Goal: Task Accomplishment & Management: Manage account settings

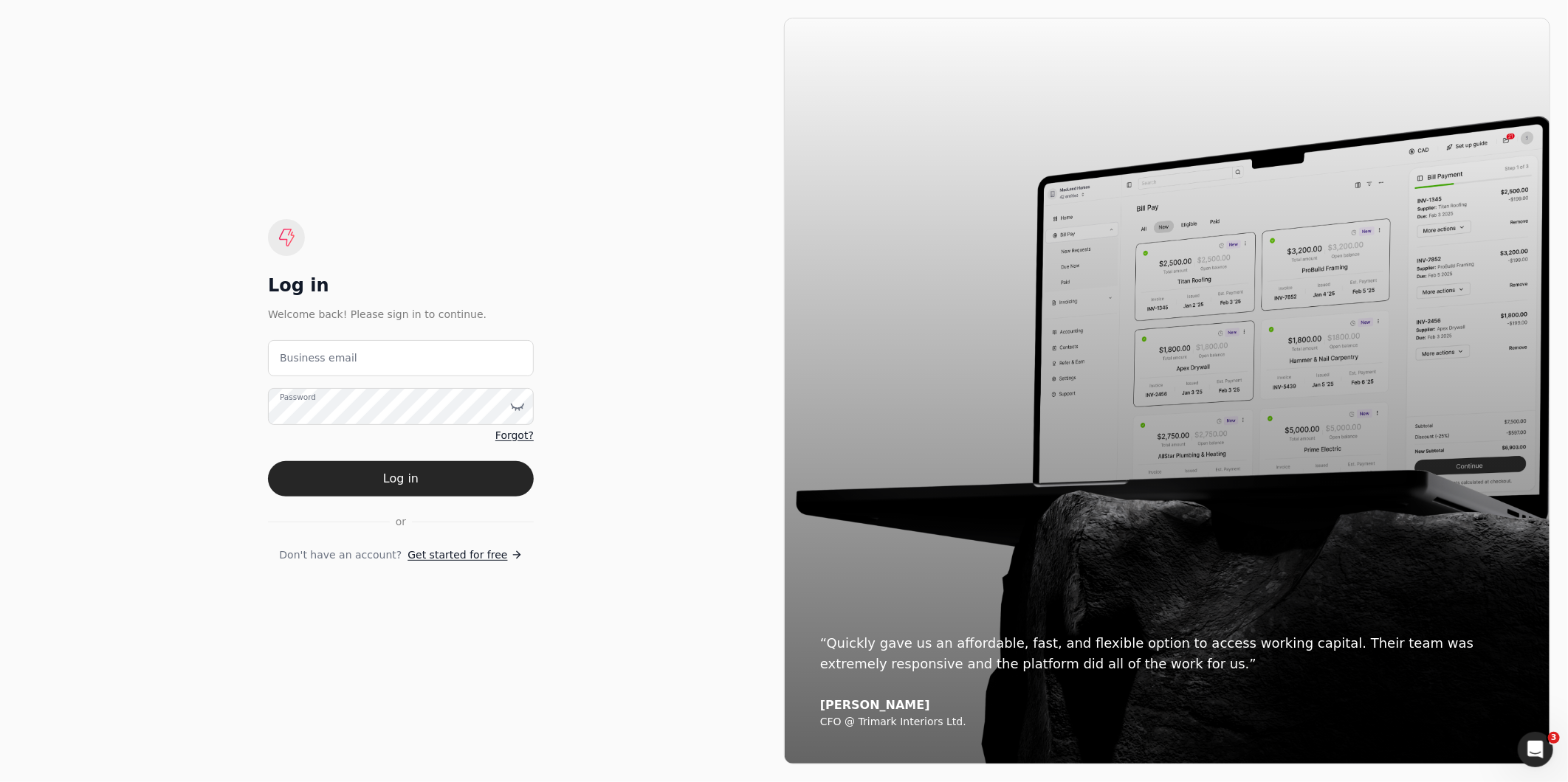
drag, startPoint x: 320, startPoint y: 651, endPoint x: 321, endPoint y: 631, distance: 20.0
click at [320, 654] on div "Log in Welcome back! Please sign in to continue. Business email Password Forgot…" at bounding box center [401, 391] width 767 height 747
click at [313, 352] on label "Business email" at bounding box center [318, 357] width 77 height 15
click at [313, 352] on email "Business email" at bounding box center [400, 358] width 266 height 36
type email "[EMAIL_ADDRESS][DOMAIN_NAME]"
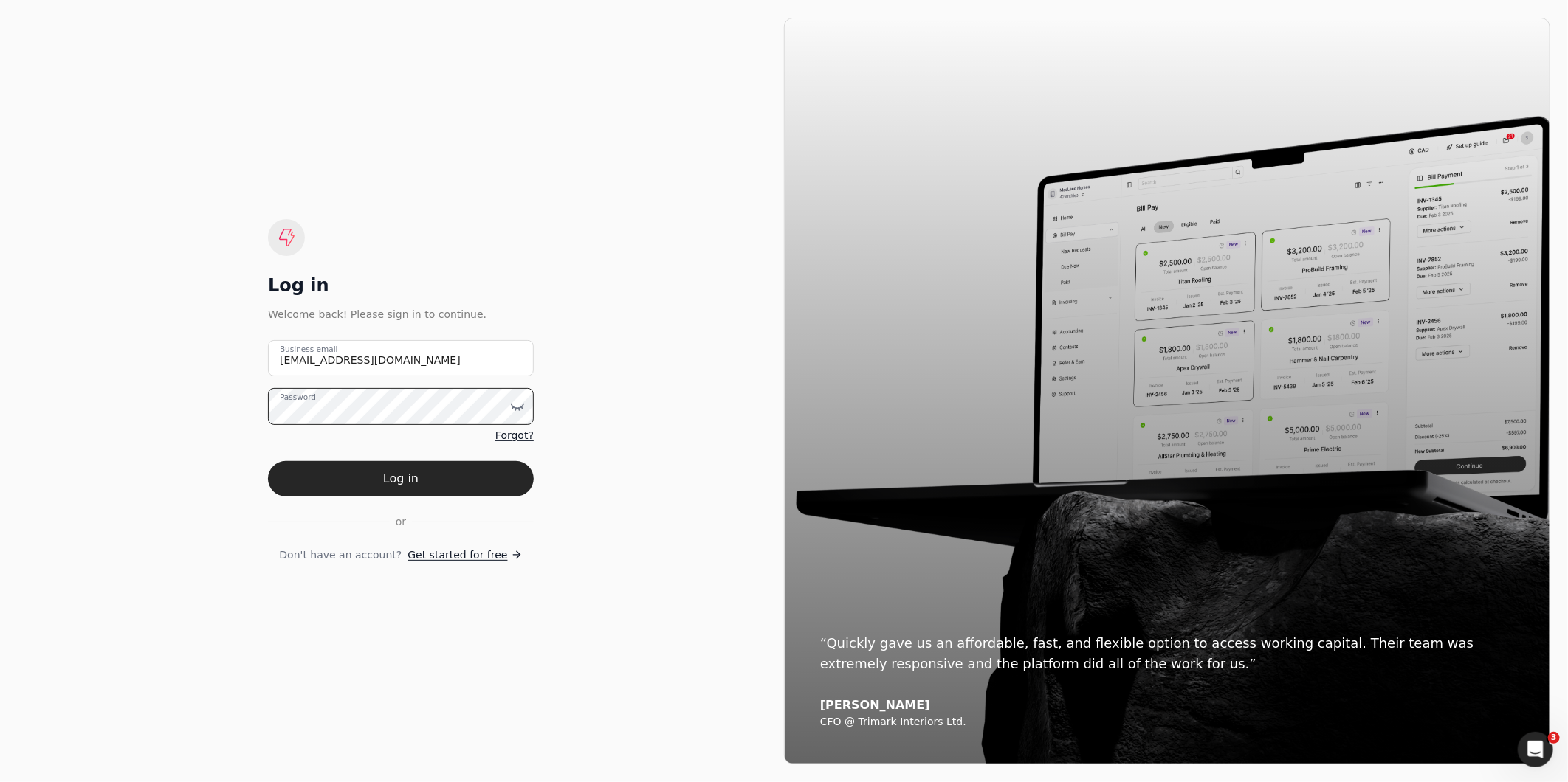
click at [268, 462] on button "Log in" at bounding box center [400, 479] width 266 height 35
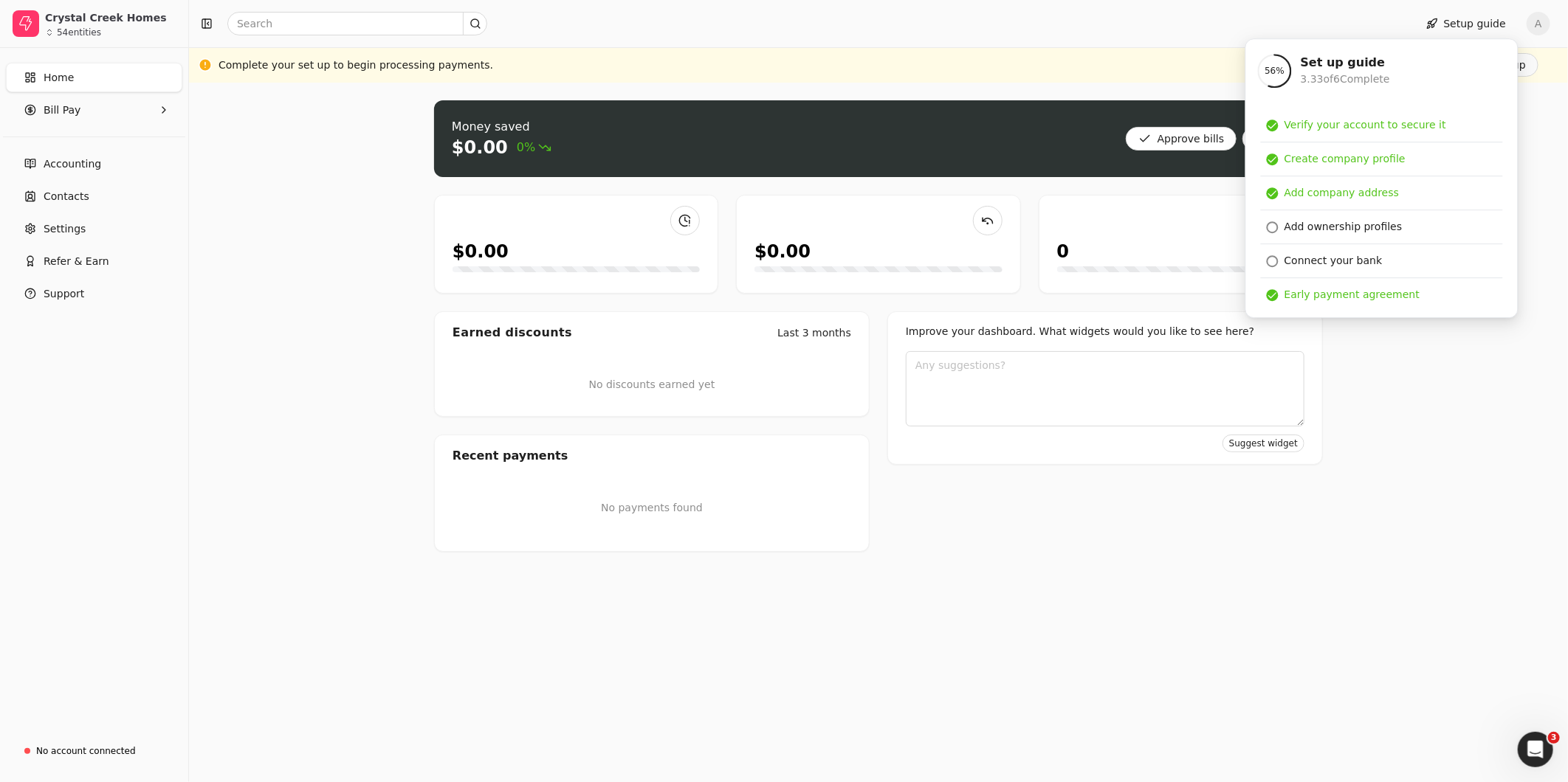
click at [1455, 503] on div "Money saved $0.00 0% Approve bills Pay $0.00 $0.00 0 Earned discounts Last 3 mo…" at bounding box center [878, 432] width 1379 height 699
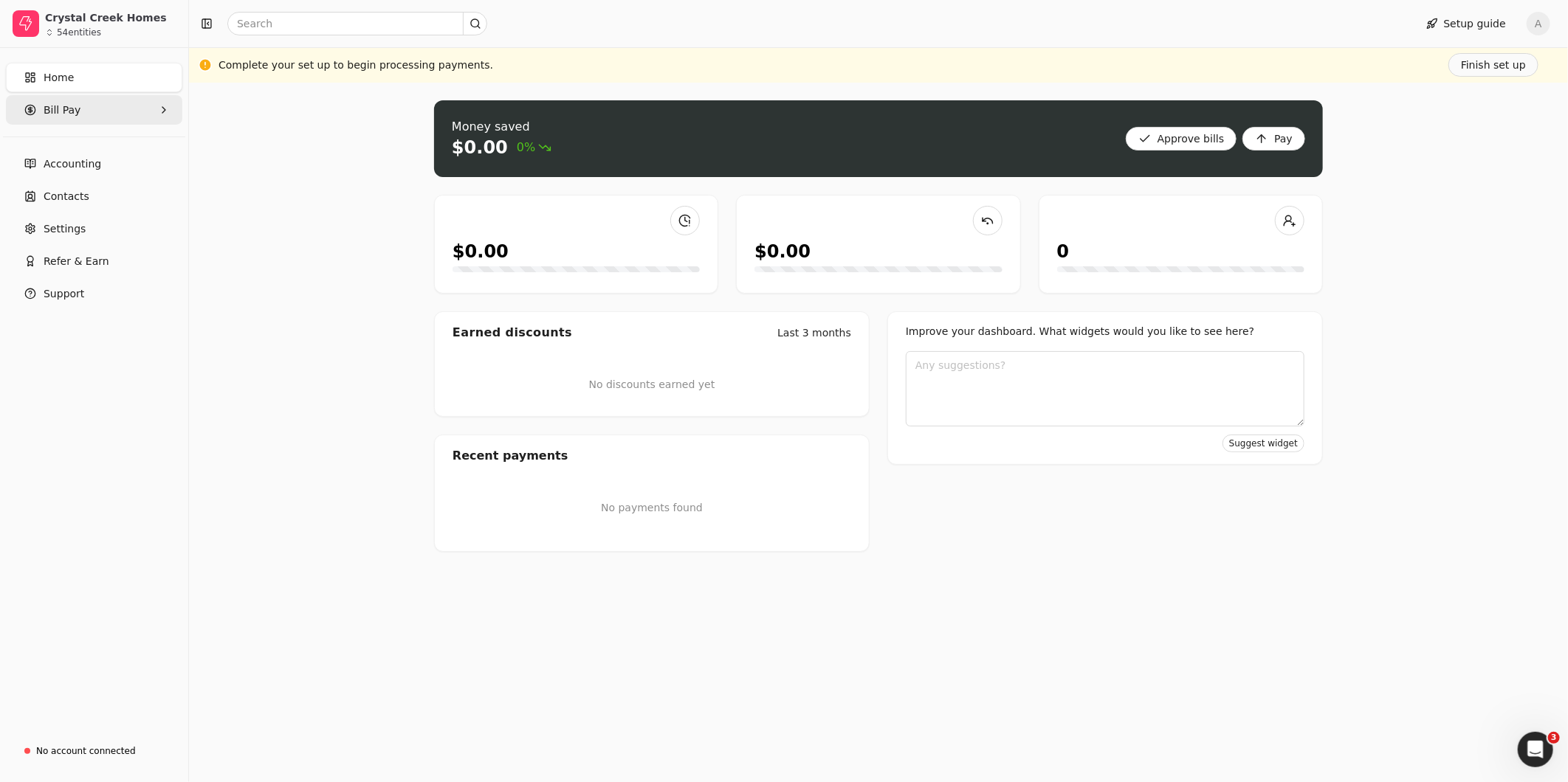
click at [156, 108] on Pay "Bill Pay" at bounding box center [94, 110] width 176 height 30
drag, startPoint x: 1401, startPoint y: 430, endPoint x: 1202, endPoint y: 386, distance: 203.8
click at [1401, 428] on div "Money saved $0.00 0% Approve bills Pay $0.00 $0.00 0 Earned discounts Last 3 mo…" at bounding box center [878, 432] width 1379 height 699
click at [74, 181] on span "New Requests" at bounding box center [81, 178] width 74 height 15
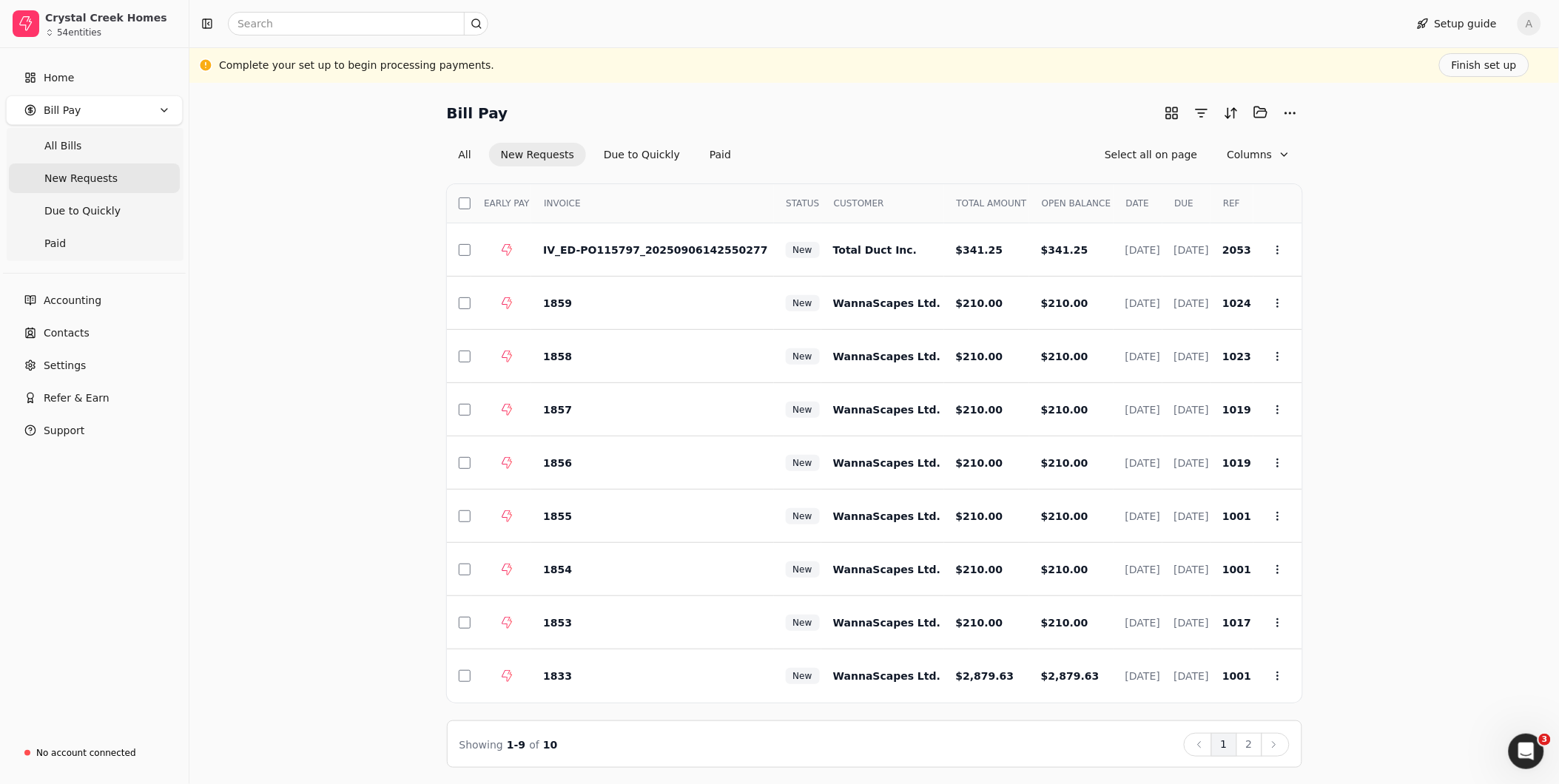
click at [1402, 316] on div "Bill Pay Selected items: 0 All New Requests Due to Quickly Paid Select all on p…" at bounding box center [874, 435] width 1334 height 668
click at [1200, 116] on button "button" at bounding box center [1202, 113] width 24 height 24
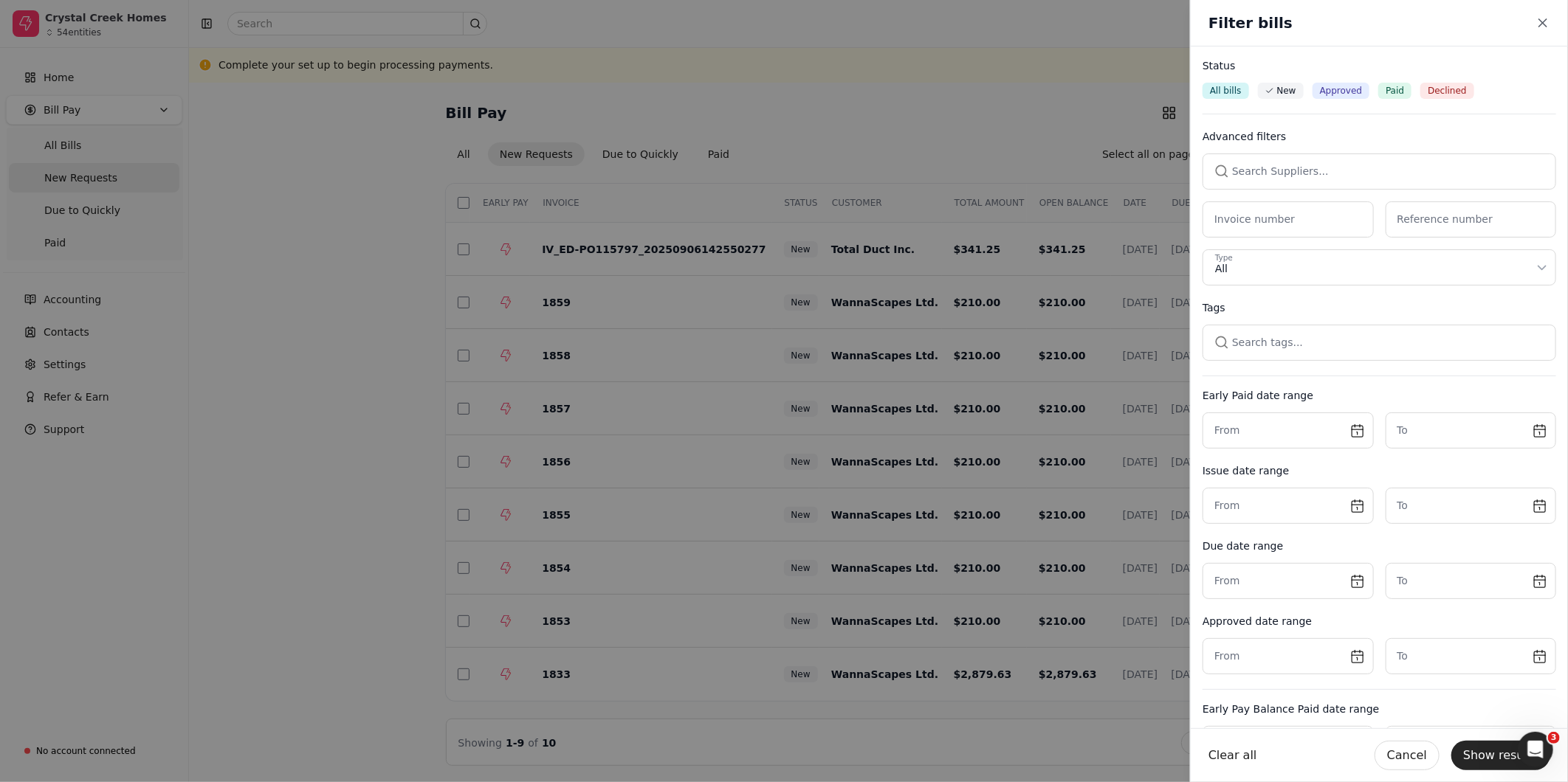
click at [1306, 175] on button "button" at bounding box center [1379, 171] width 354 height 35
type input "Wannas"
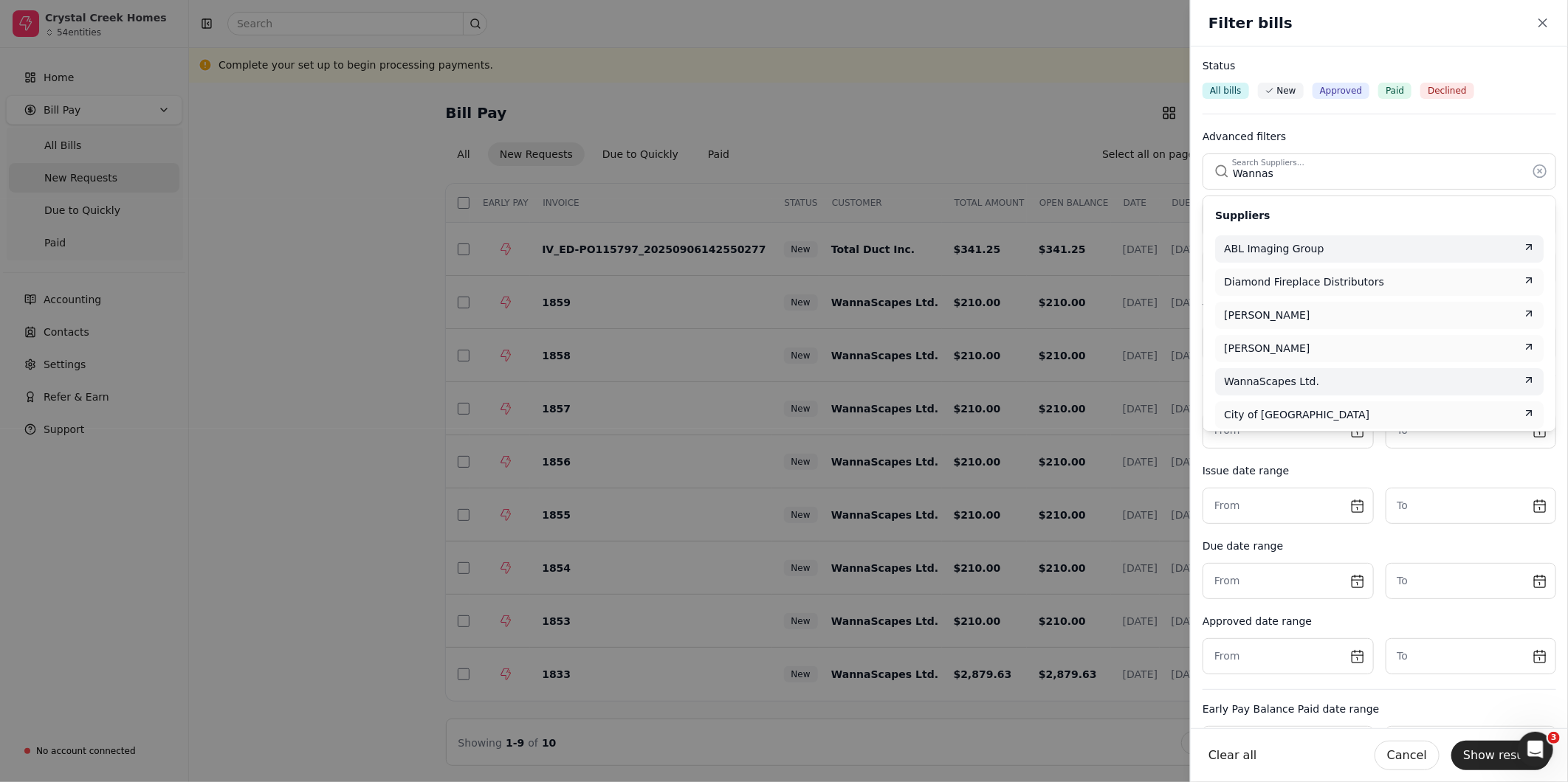
click at [1334, 253] on div "ABL Imaging Group" at bounding box center [1379, 249] width 311 height 15
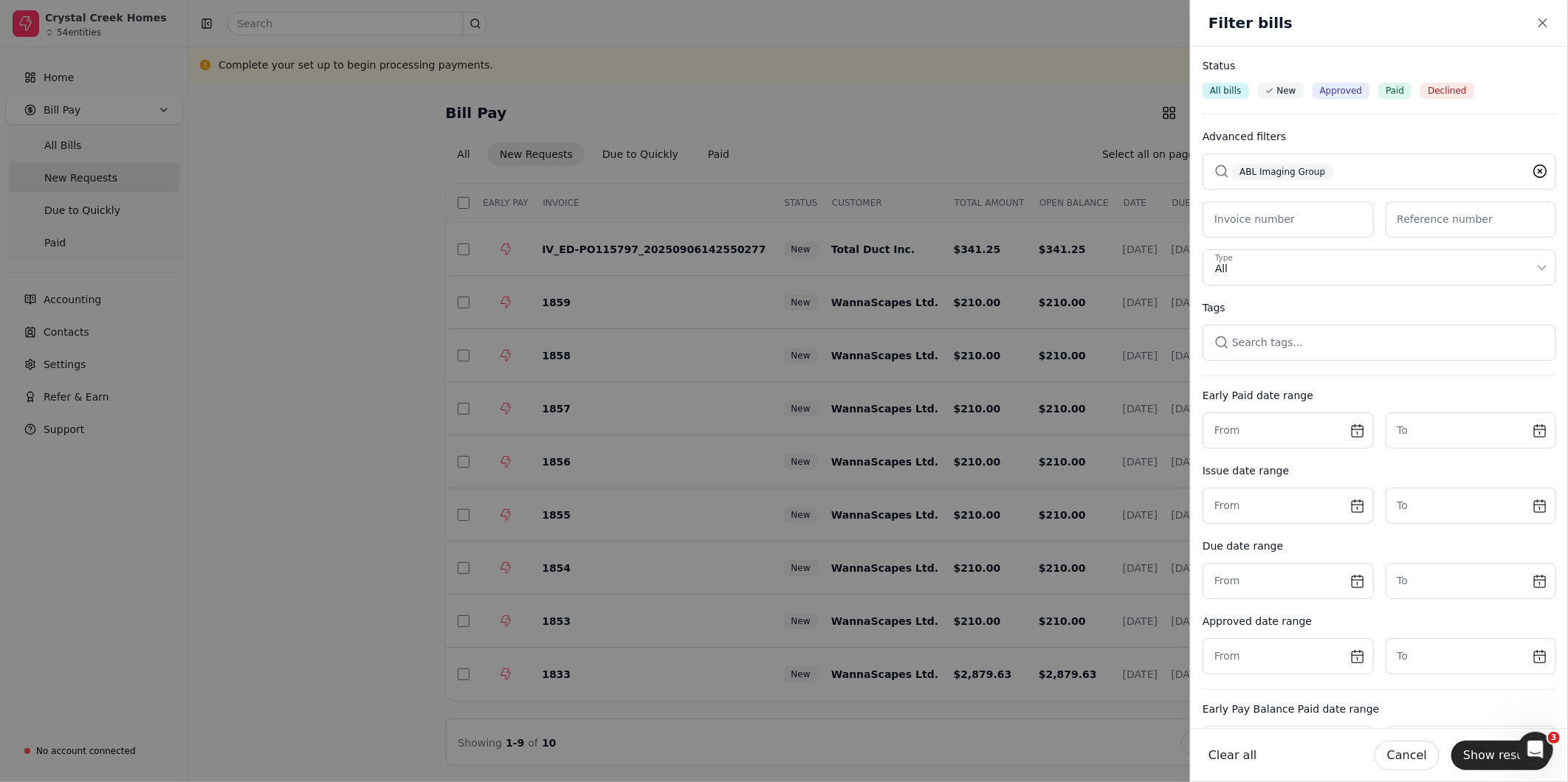
click at [1533, 171] on icon at bounding box center [1540, 171] width 15 height 15
click at [1357, 178] on button "button" at bounding box center [1379, 171] width 354 height 35
type input "Wanna"
click at [1376, 248] on div "WannaScapes Ltd." at bounding box center [1379, 249] width 311 height 15
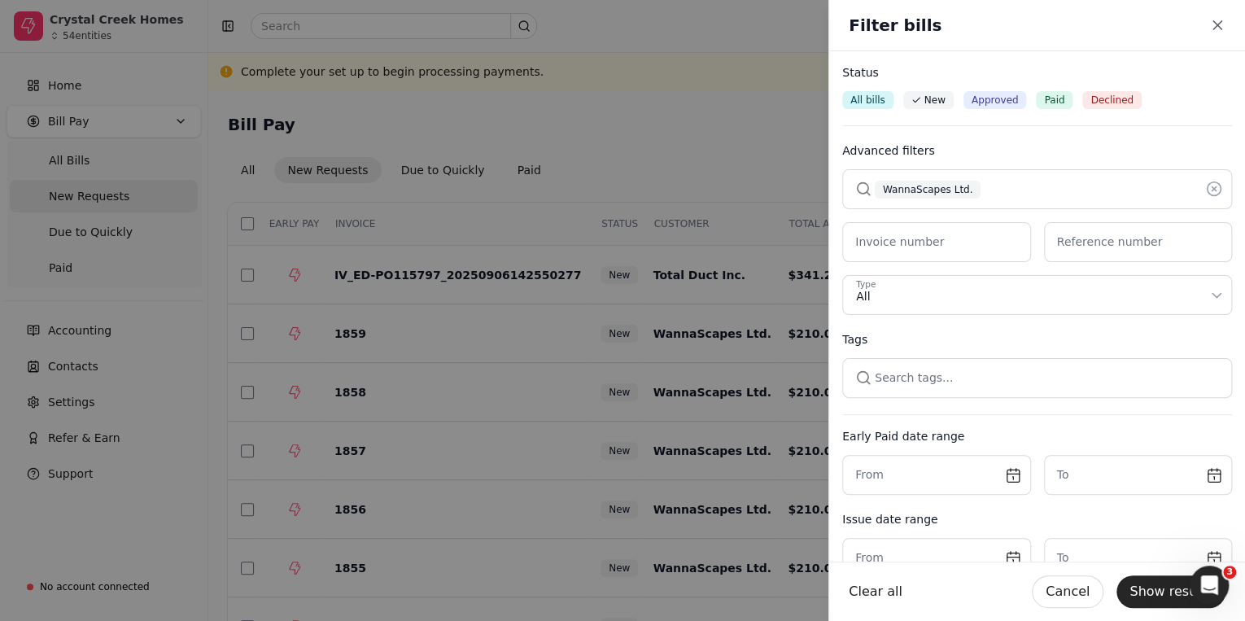
click at [1076, 338] on div "Tags" at bounding box center [1037, 339] width 390 height 17
click at [1144, 596] on button "Show results" at bounding box center [1170, 591] width 109 height 33
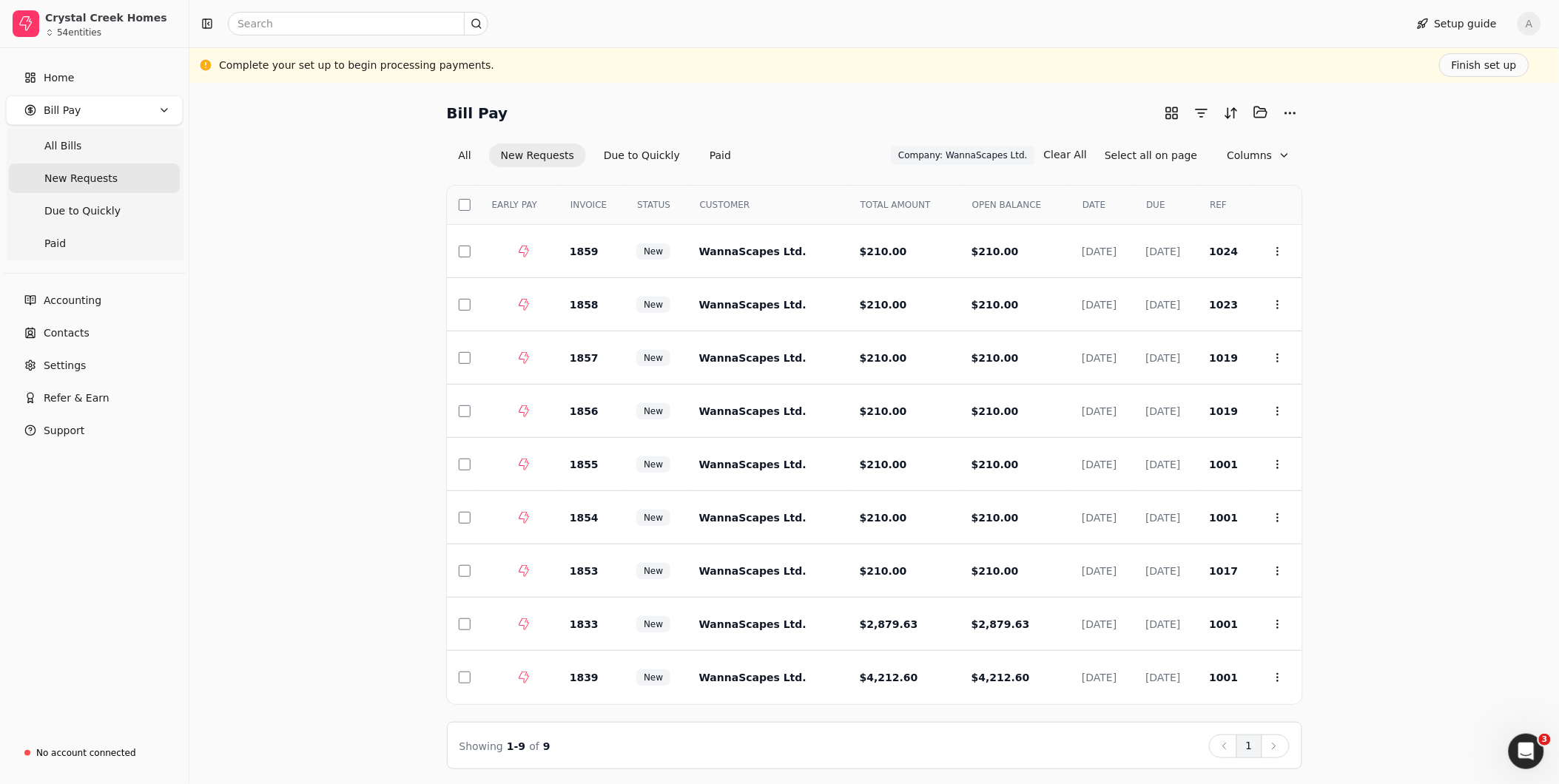
click at [1414, 459] on div "Bill Pay Selected items: 0 All New Requests Due to Quickly Paid Company: WannaS…" at bounding box center [874, 436] width 1334 height 669
click at [599, 202] on span "INVOICE" at bounding box center [588, 205] width 36 height 14
click at [457, 200] on th "Select" at bounding box center [463, 205] width 33 height 39
click at [467, 200] on button "button" at bounding box center [464, 205] width 12 height 12
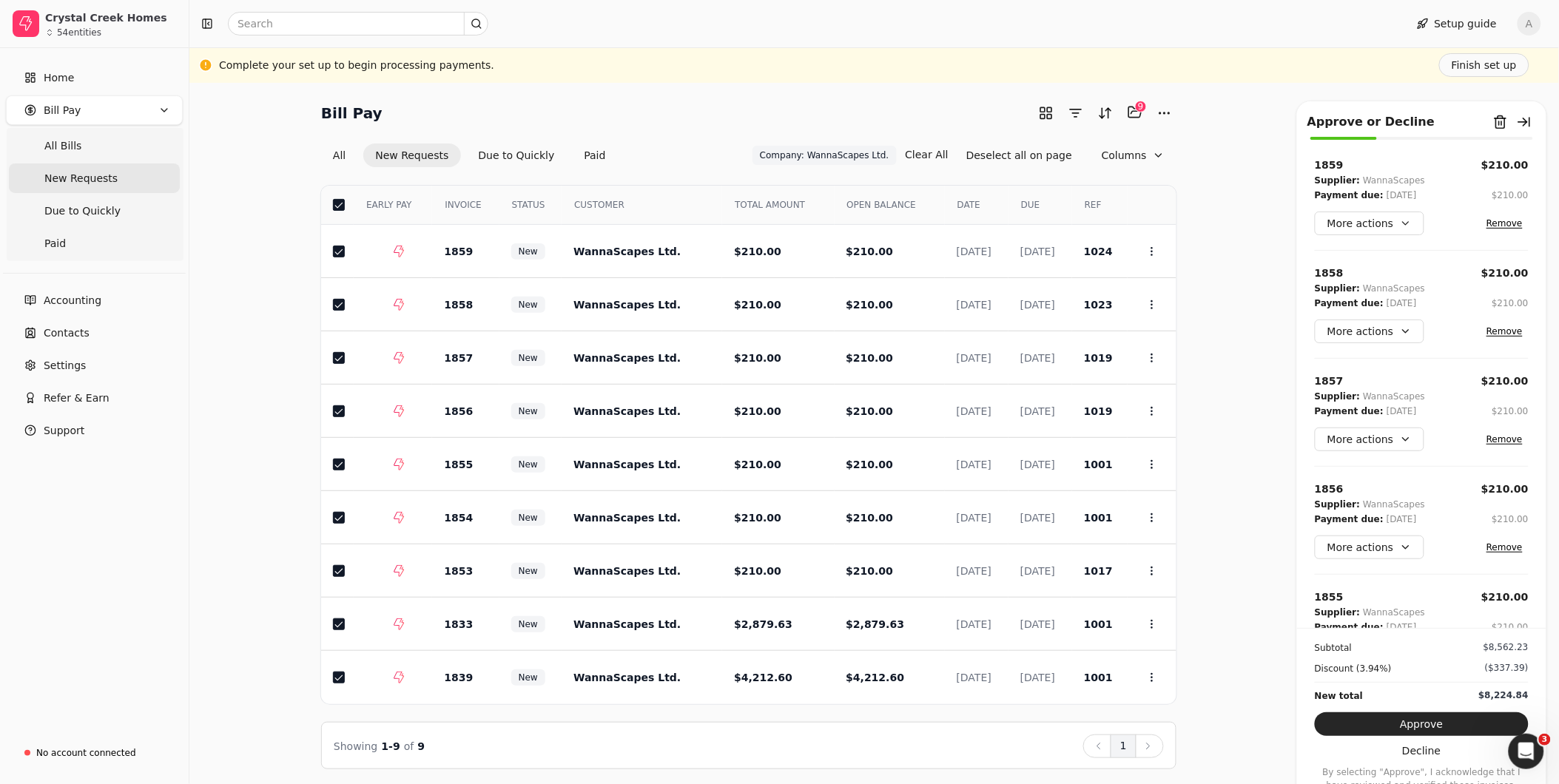
click at [1214, 311] on div "Bill Pay Selected items: 9 9 All New Requests Due to Quickly Paid Company: Wann…" at bounding box center [874, 436] width 1334 height 669
click at [1423, 725] on button "Approve" at bounding box center [1422, 725] width 214 height 24
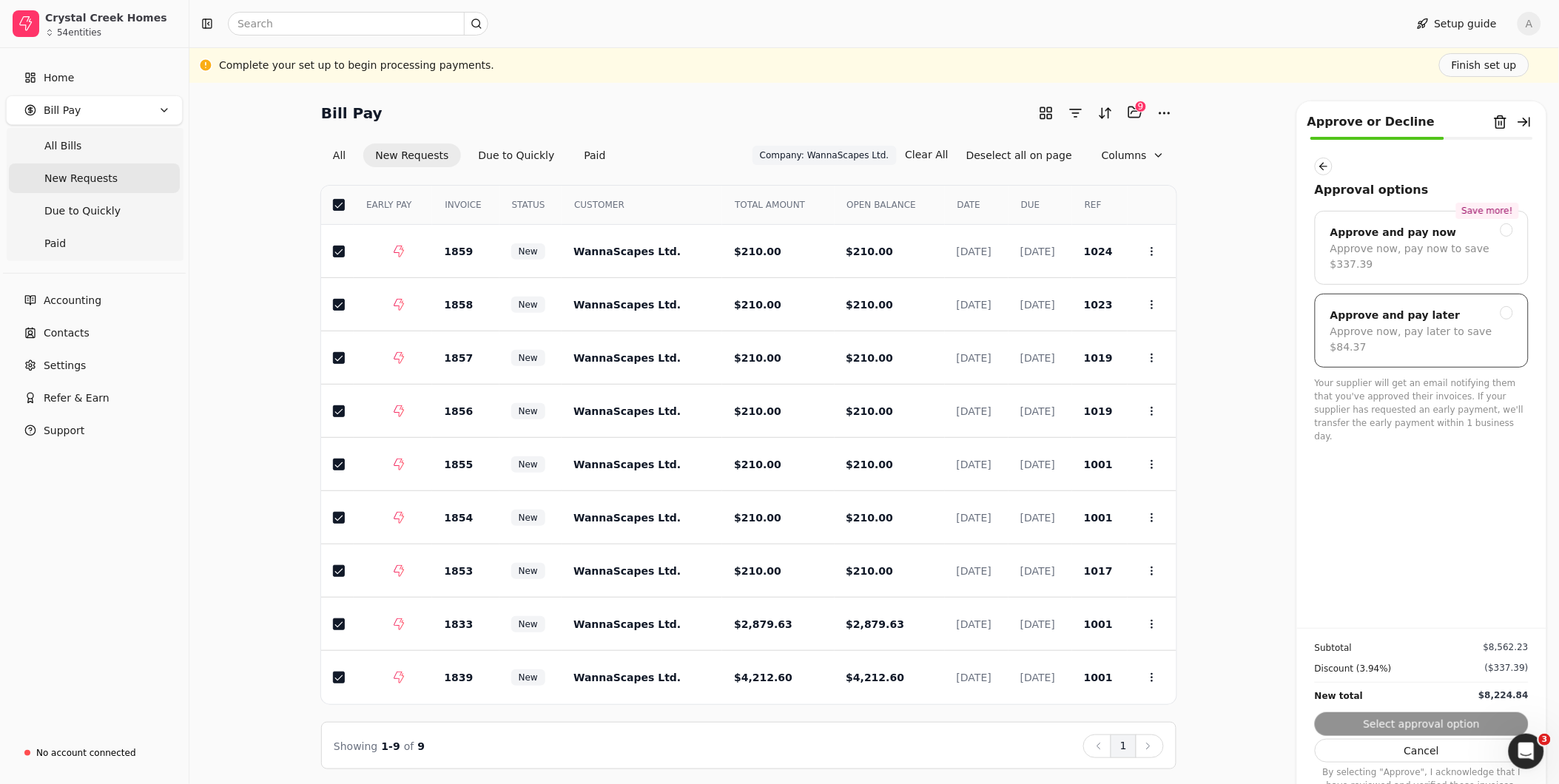
click at [1504, 307] on div at bounding box center [1507, 313] width 14 height 14
click at [1224, 615] on div "Bill Pay Selected items: 9 9 All New Requests Due to Quickly Paid Company: Wann…" at bounding box center [874, 436] width 1334 height 669
click at [1384, 716] on button "Submit approval" at bounding box center [1422, 725] width 214 height 24
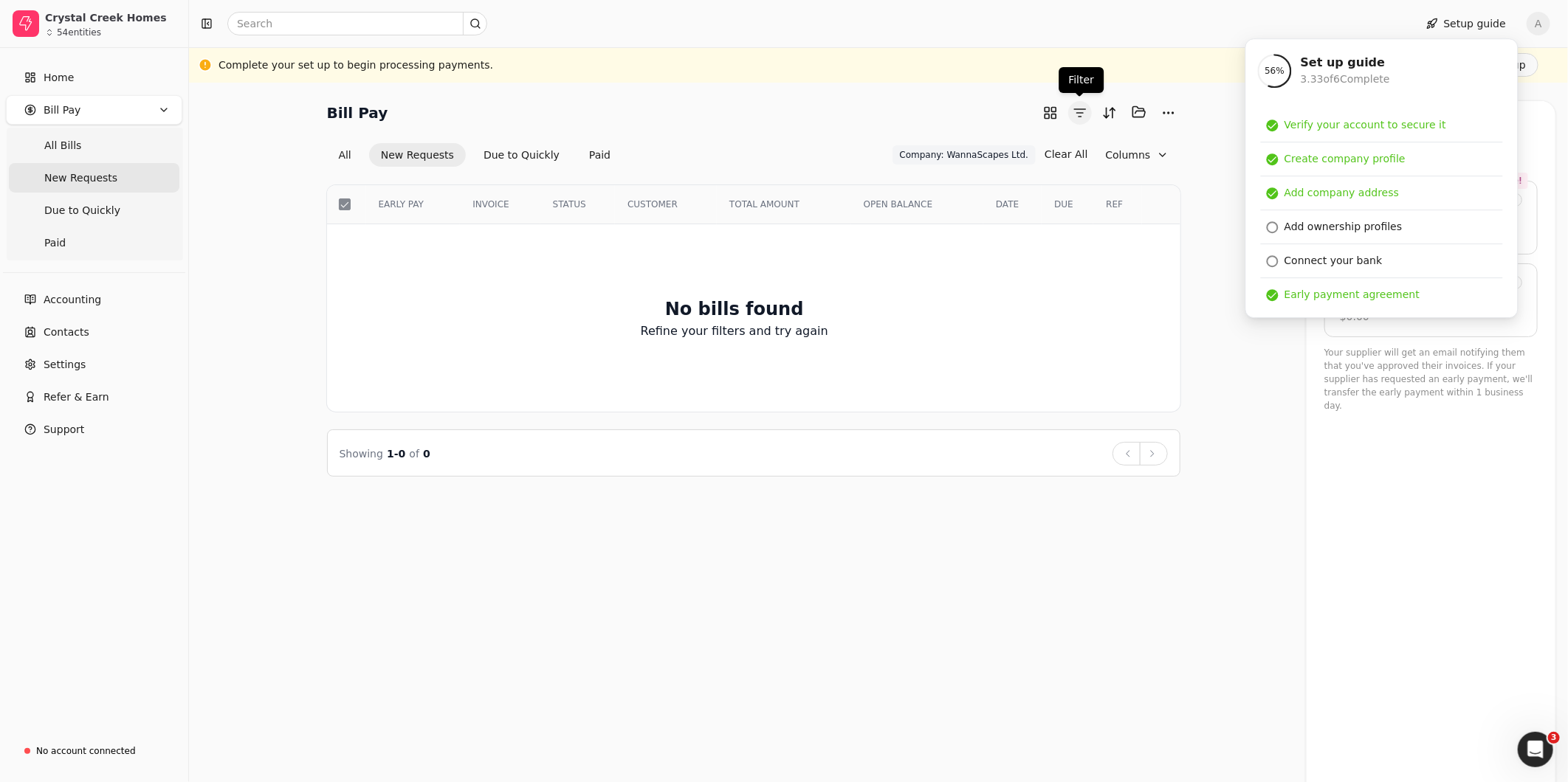
click at [1078, 113] on button "button" at bounding box center [1080, 112] width 24 height 24
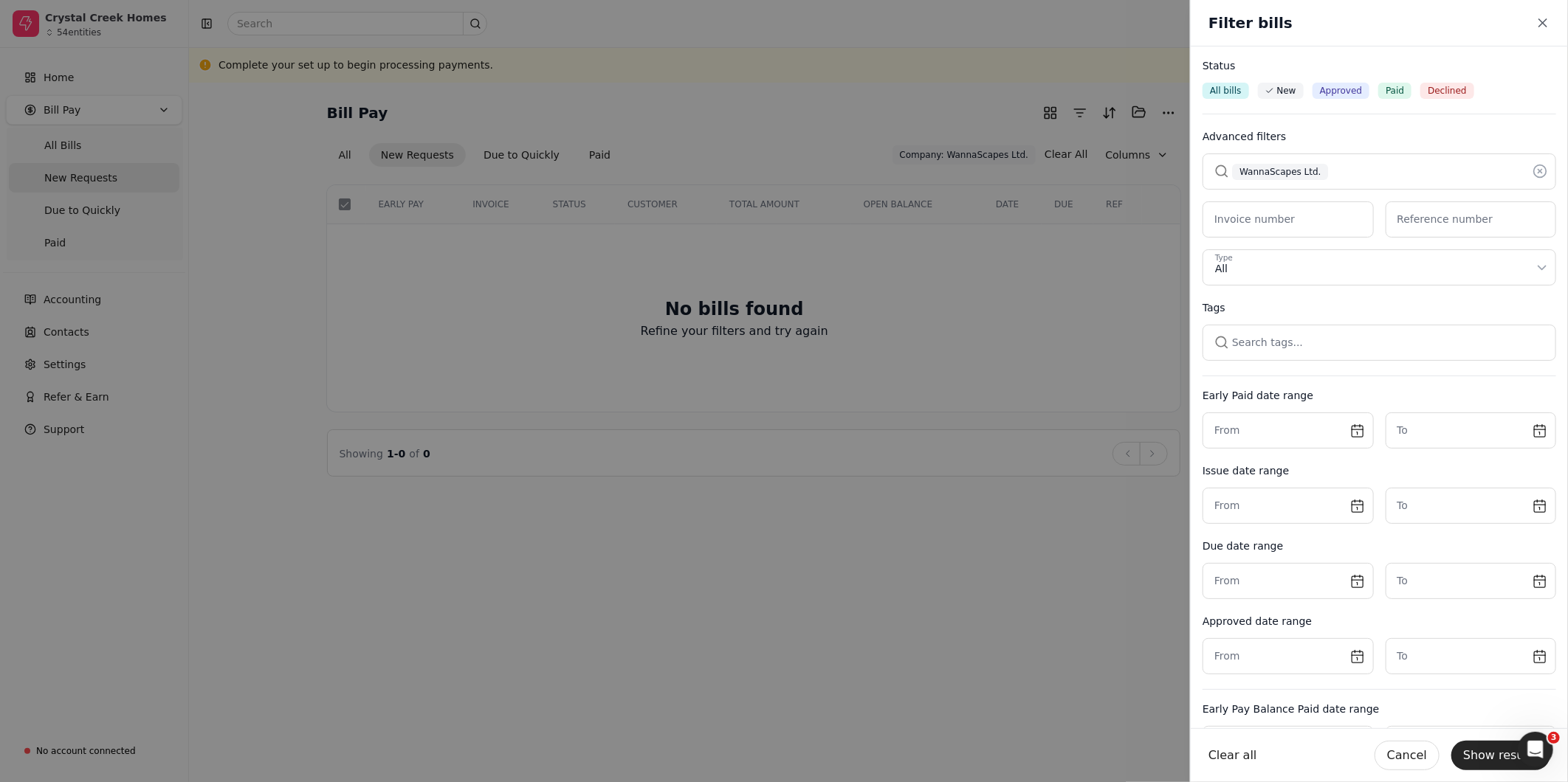
drag, startPoint x: 1345, startPoint y: 167, endPoint x: 1403, endPoint y: 160, distance: 58.4
click at [1345, 167] on button "button" at bounding box center [1379, 171] width 354 height 35
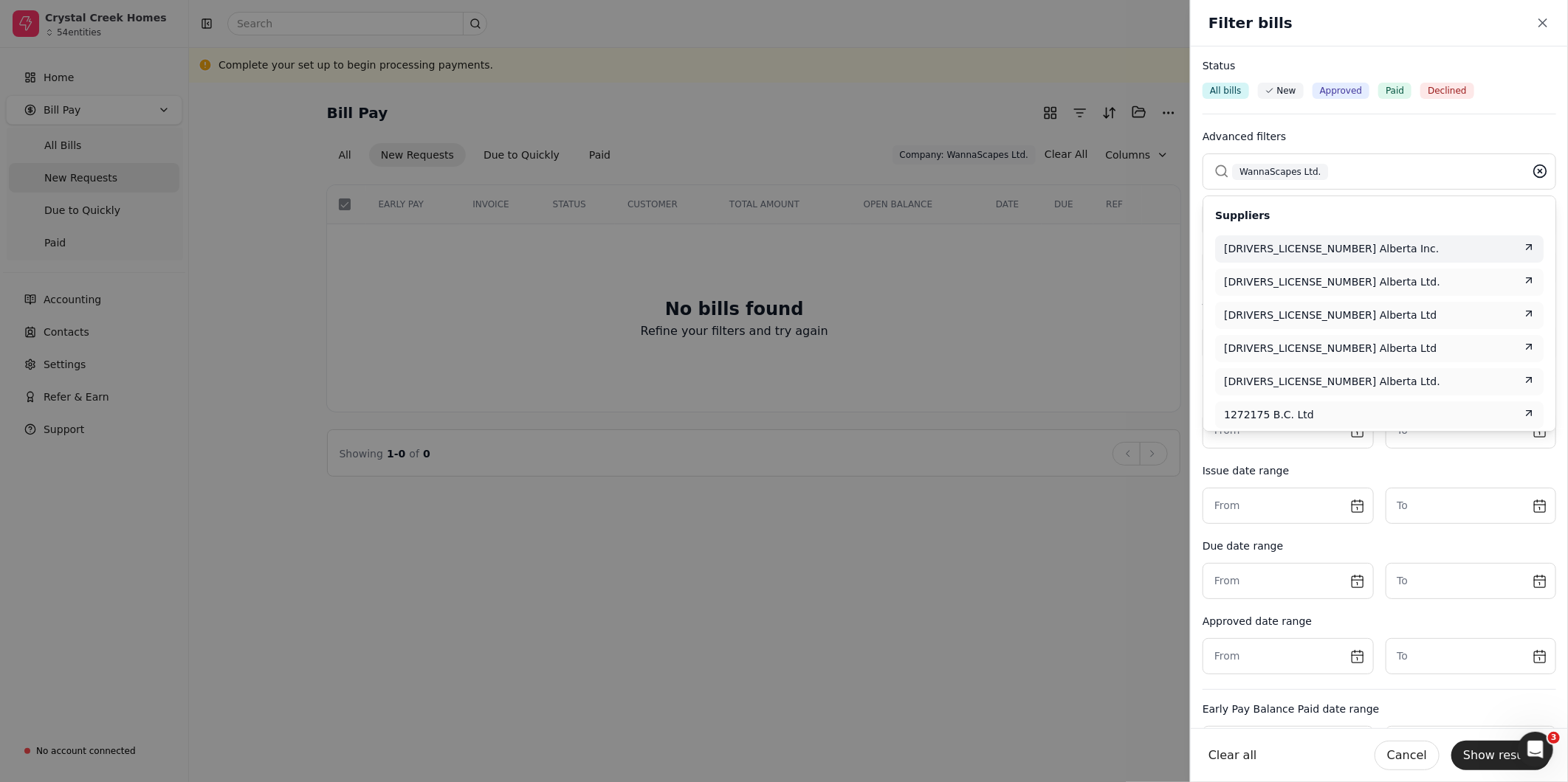
click at [1533, 171] on icon at bounding box center [1540, 171] width 15 height 15
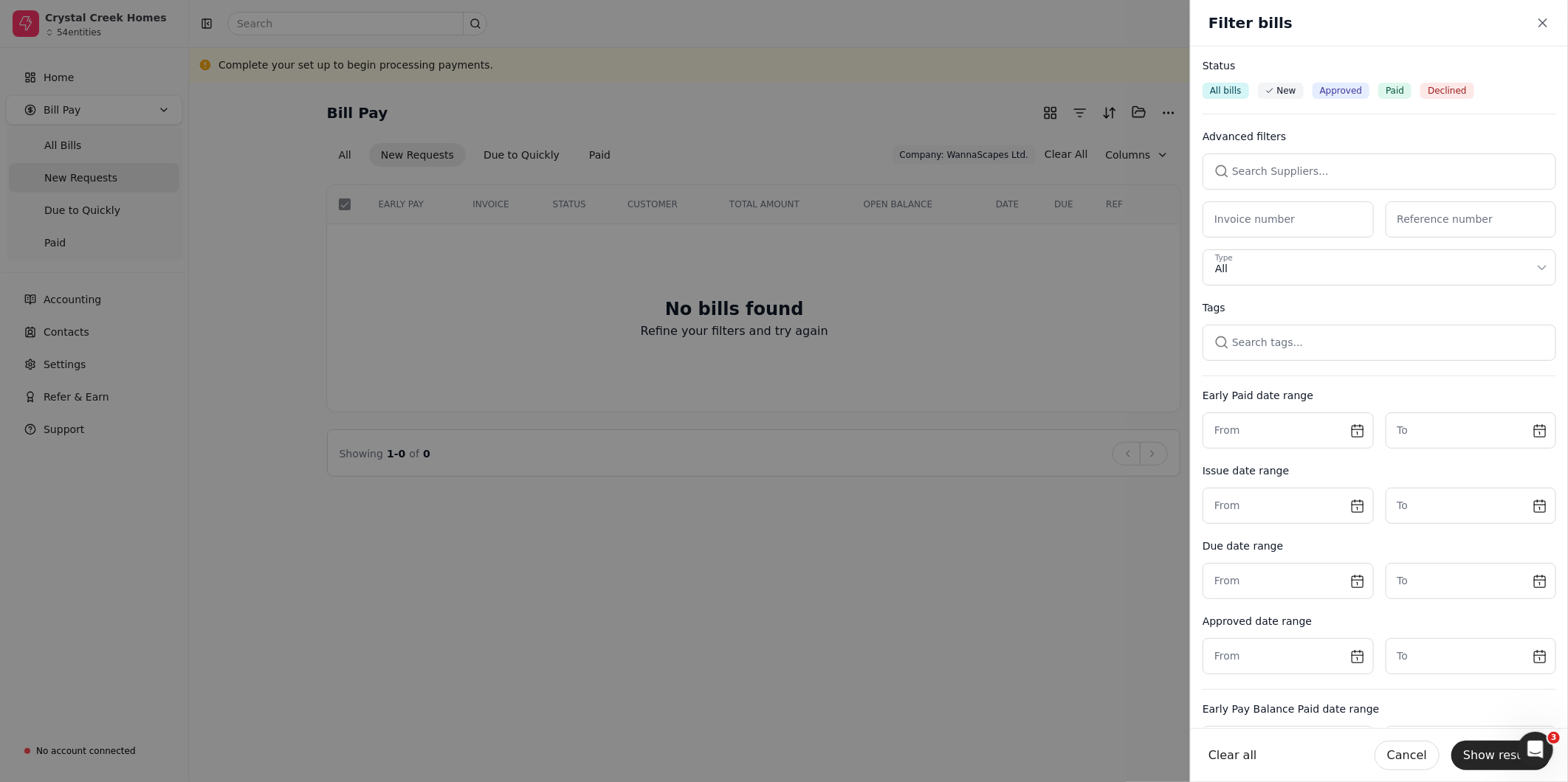
click at [1438, 171] on button "button" at bounding box center [1379, 171] width 354 height 35
type input "Total Duct"
click at [1474, 245] on div "Total Duct Inc." at bounding box center [1379, 249] width 311 height 15
click at [1479, 749] on button "Show results" at bounding box center [1501, 756] width 99 height 30
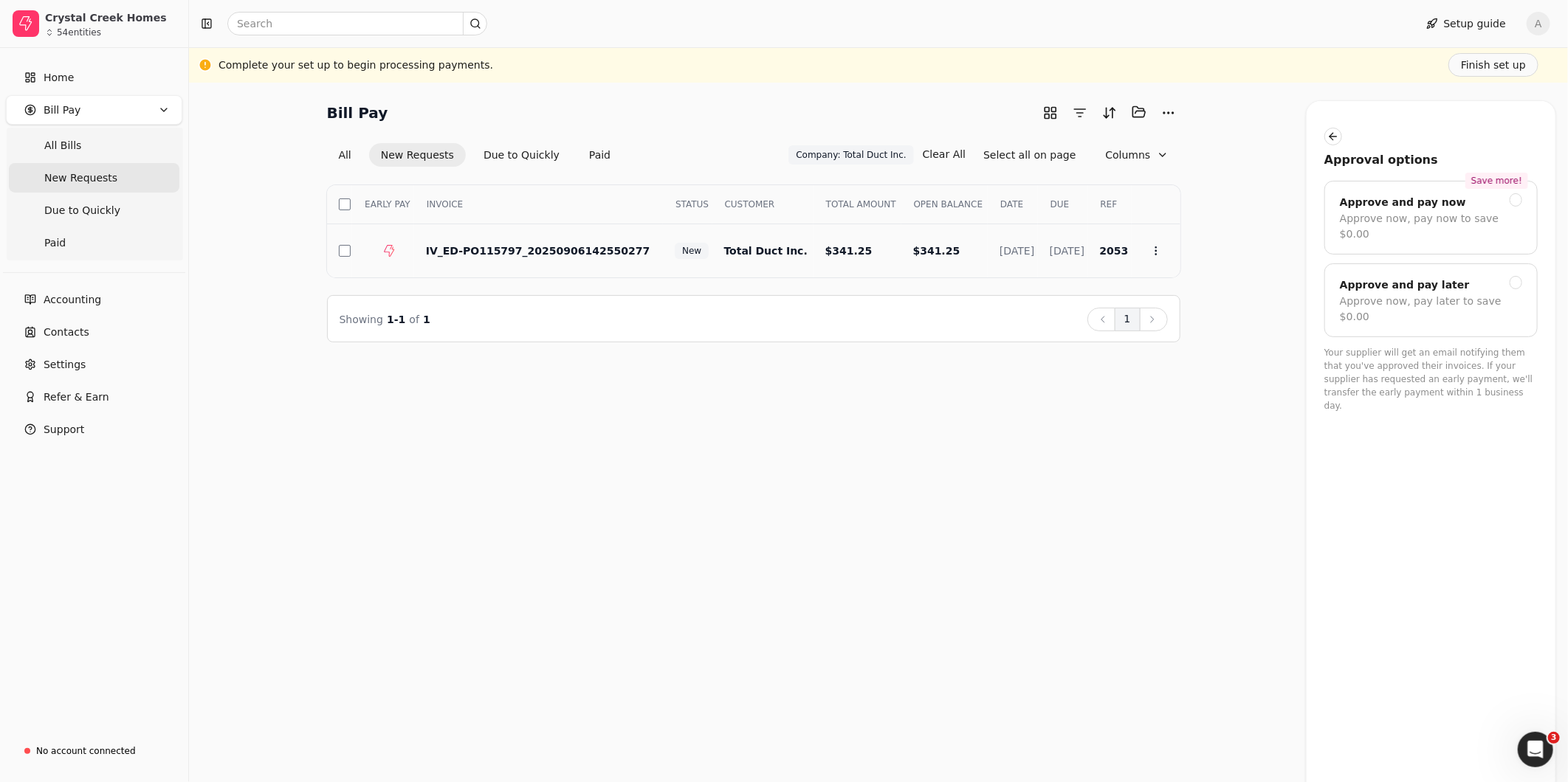
click at [337, 255] on td at bounding box center [339, 250] width 25 height 54
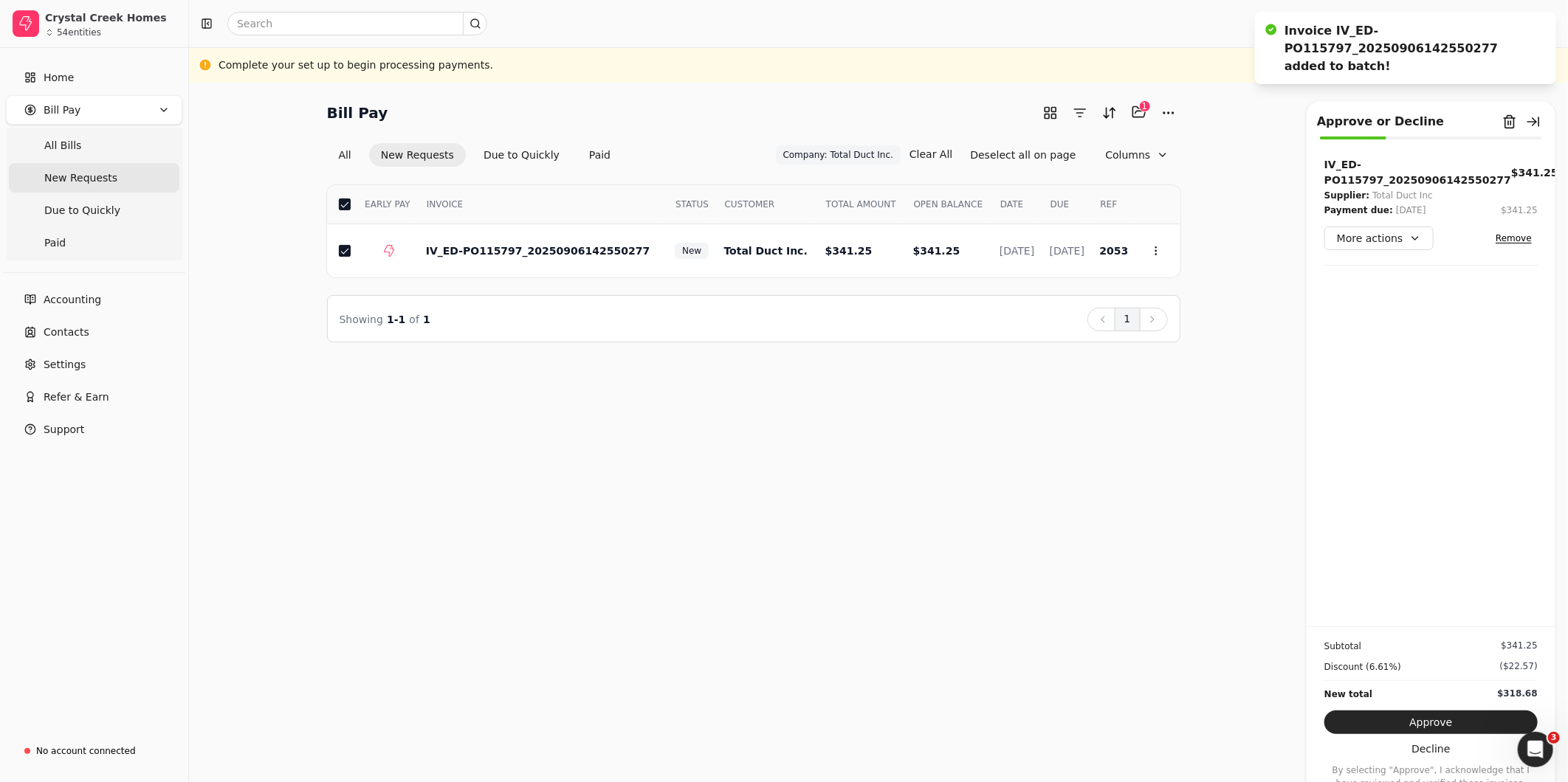
drag, startPoint x: 1365, startPoint y: 720, endPoint x: 1385, endPoint y: 711, distance: 21.9
click at [1366, 720] on button "Approve" at bounding box center [1431, 723] width 213 height 24
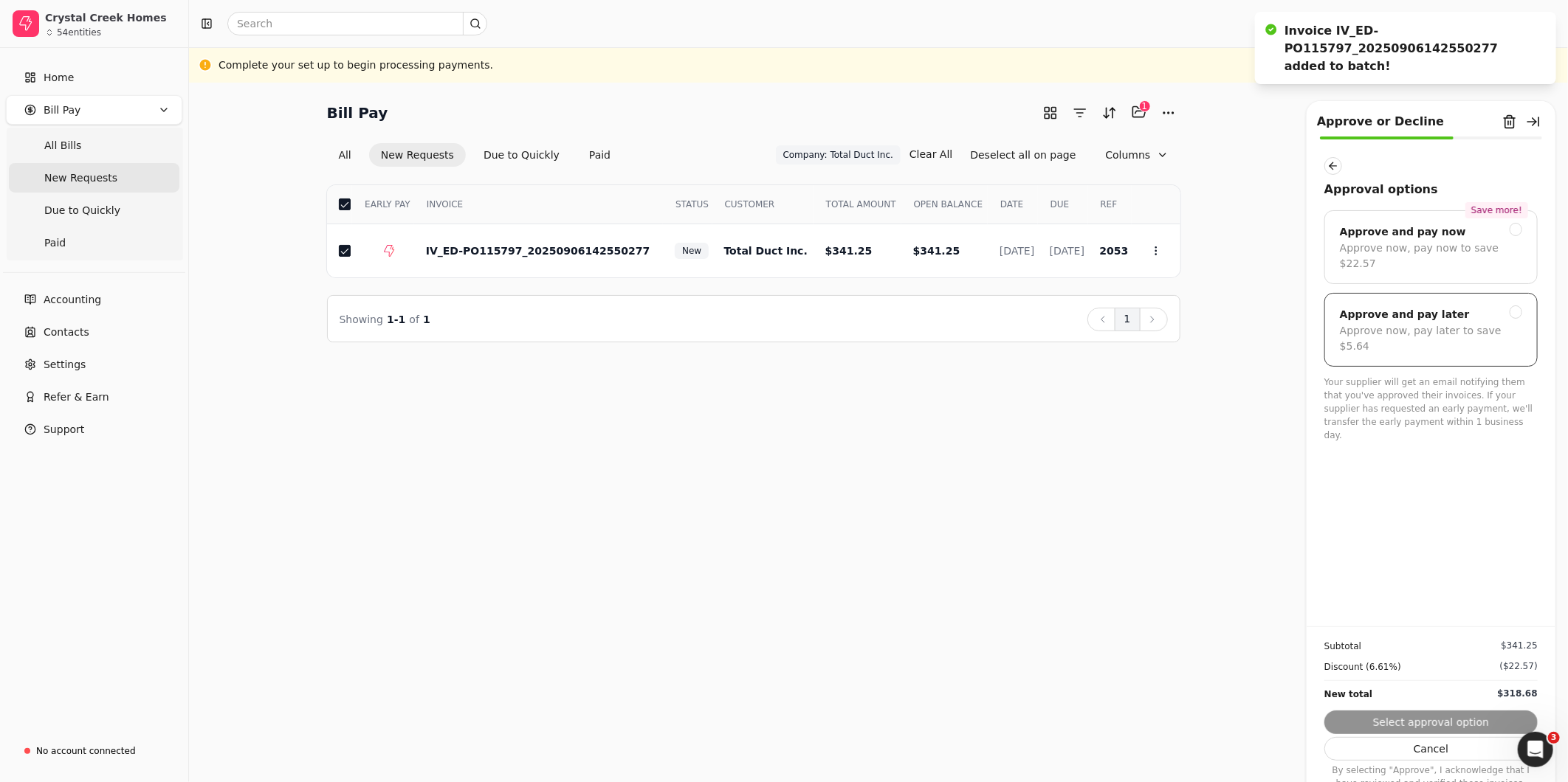
click at [1419, 323] on div "Approve now, pay later to save $5.64" at bounding box center [1431, 338] width 182 height 31
click at [1465, 721] on button "Submit approval" at bounding box center [1431, 723] width 213 height 24
